Goal: Find specific page/section

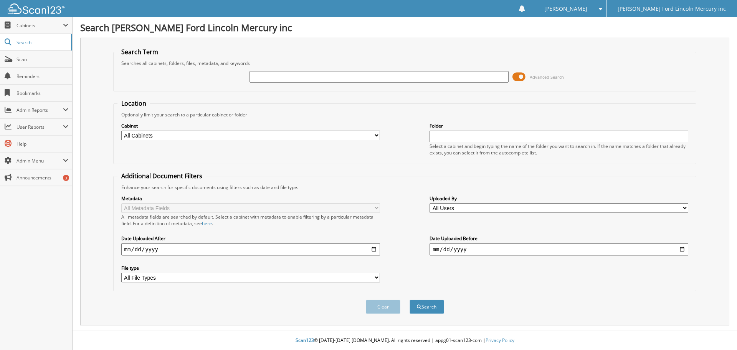
click at [509, 79] on div "Advanced Search" at bounding box center [404, 76] width 575 height 21
click at [512, 76] on div "Advanced Search" at bounding box center [404, 76] width 575 height 21
click at [516, 76] on span at bounding box center [518, 77] width 13 height 12
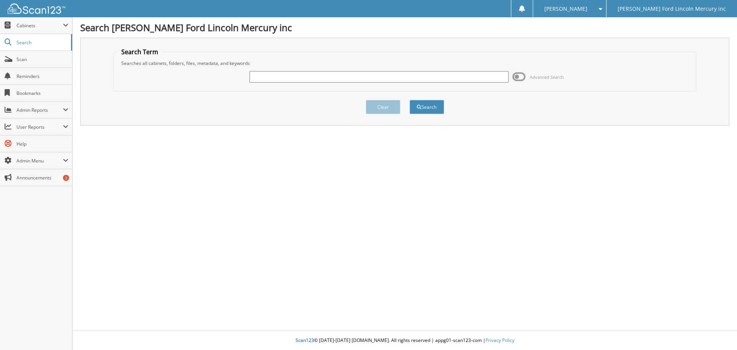
click at [312, 73] on input "text" at bounding box center [379, 77] width 259 height 12
type input "2485"
click at [410, 100] on button "Search" at bounding box center [427, 107] width 35 height 14
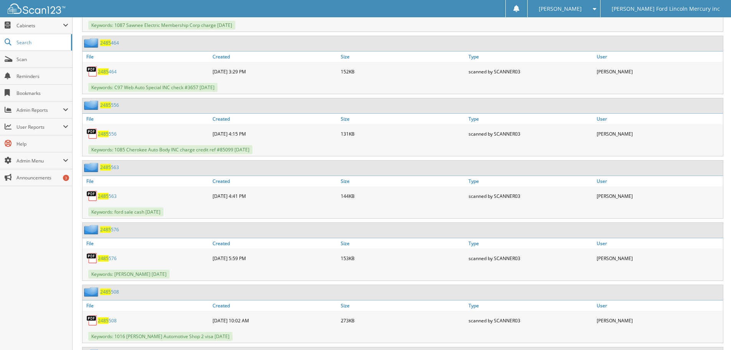
scroll to position [6564, 0]
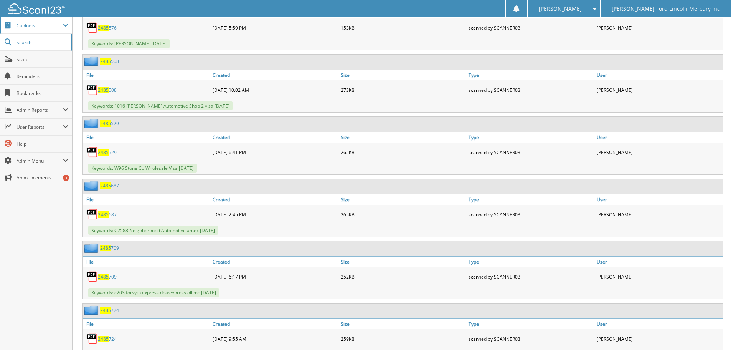
click at [20, 31] on span "Cabinets" at bounding box center [36, 25] width 72 height 17
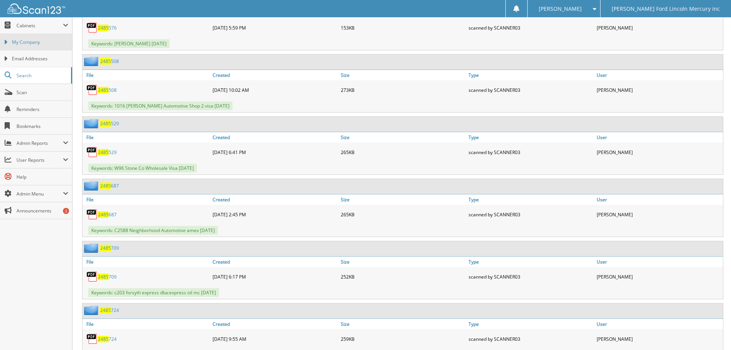
click at [33, 45] on span "My Company" at bounding box center [40, 42] width 56 height 7
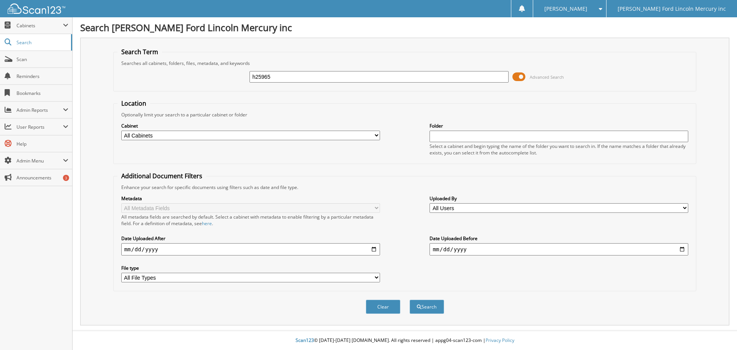
type input "h25965"
click at [410, 299] on button "Search" at bounding box center [427, 306] width 35 height 14
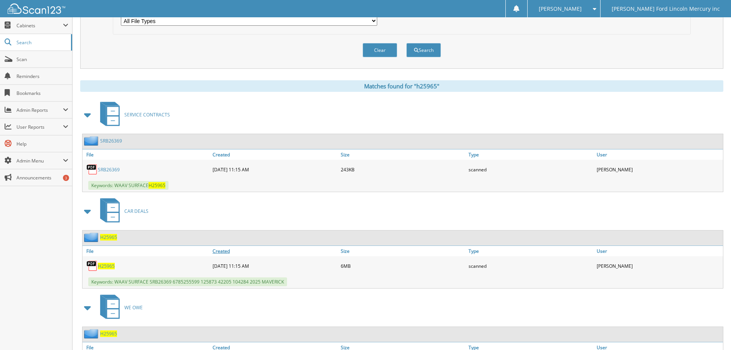
scroll to position [269, 0]
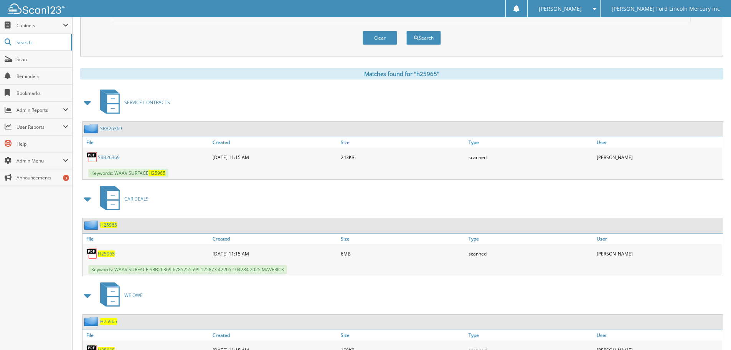
click at [110, 253] on span "H25965" at bounding box center [106, 253] width 17 height 7
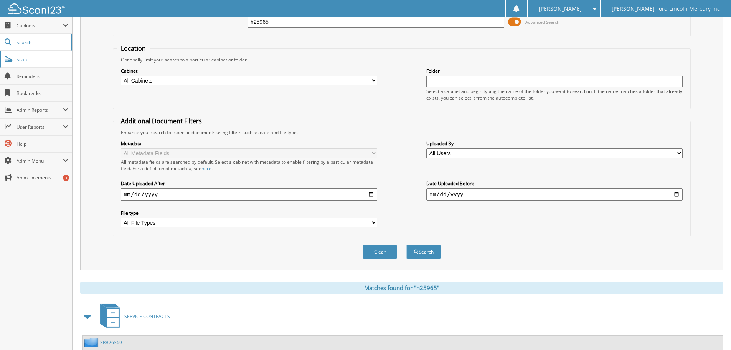
scroll to position [0, 0]
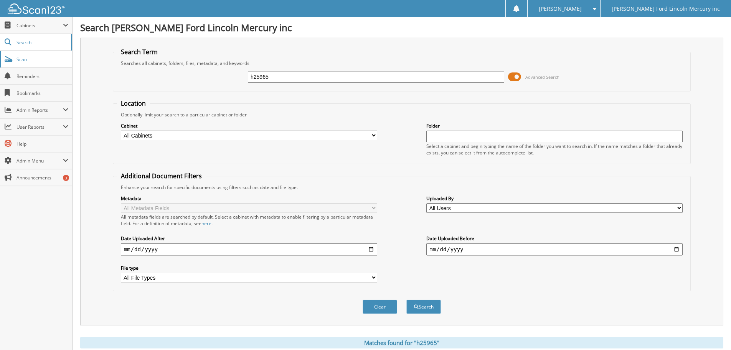
click at [20, 63] on link "Scan" at bounding box center [36, 59] width 72 height 17
